Goal: Find specific page/section: Find specific page/section

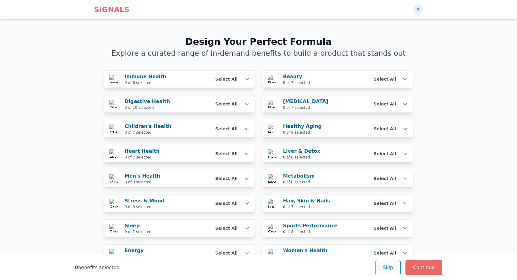
click at [387, 267] on button "Skip" at bounding box center [387, 267] width 25 height 15
